Goal: Browse casually

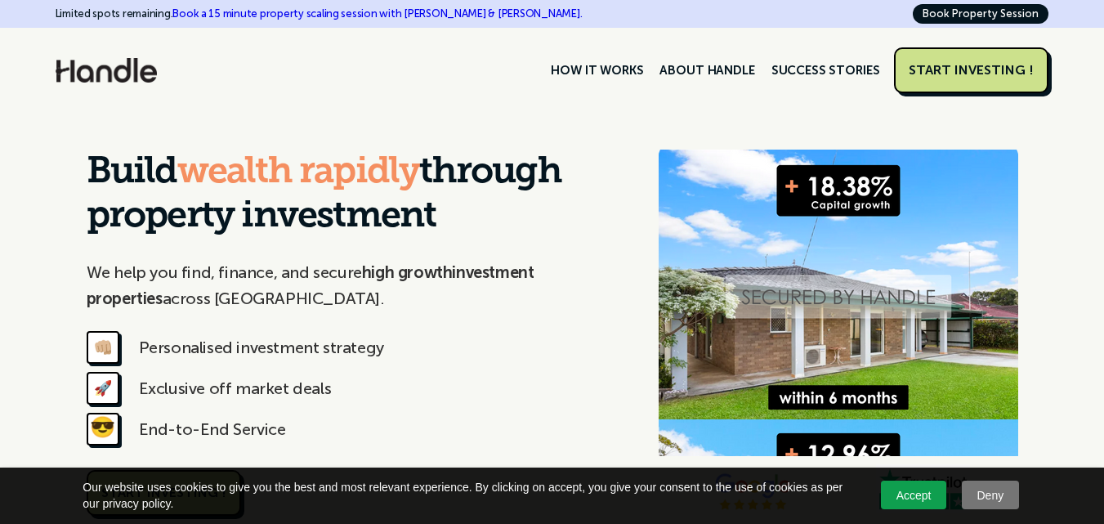
click at [998, 489] on link "Deny" at bounding box center [990, 494] width 57 height 29
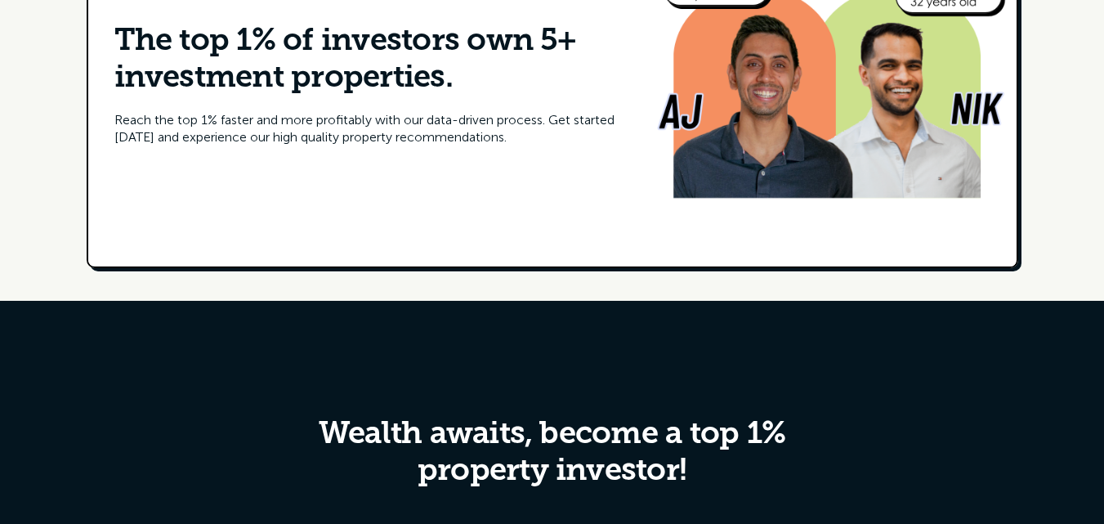
scroll to position [7547, 0]
